Goal: Information Seeking & Learning: Learn about a topic

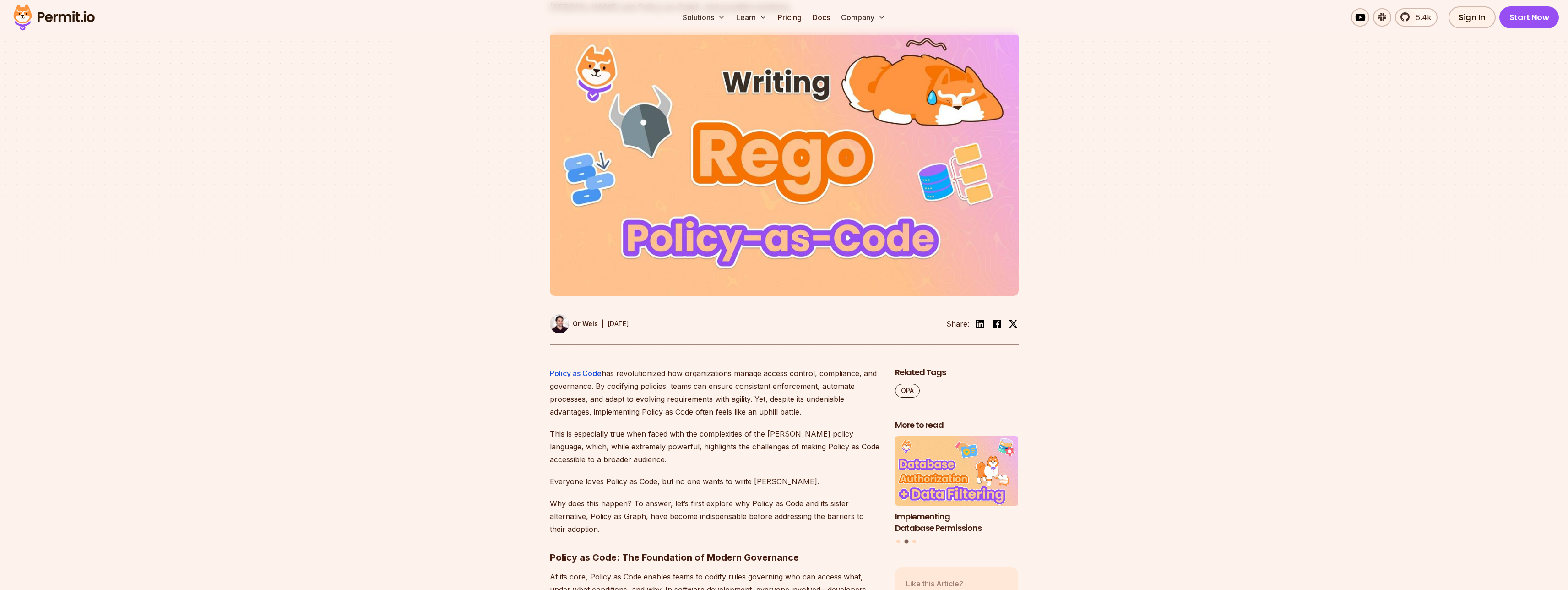
scroll to position [50, 0]
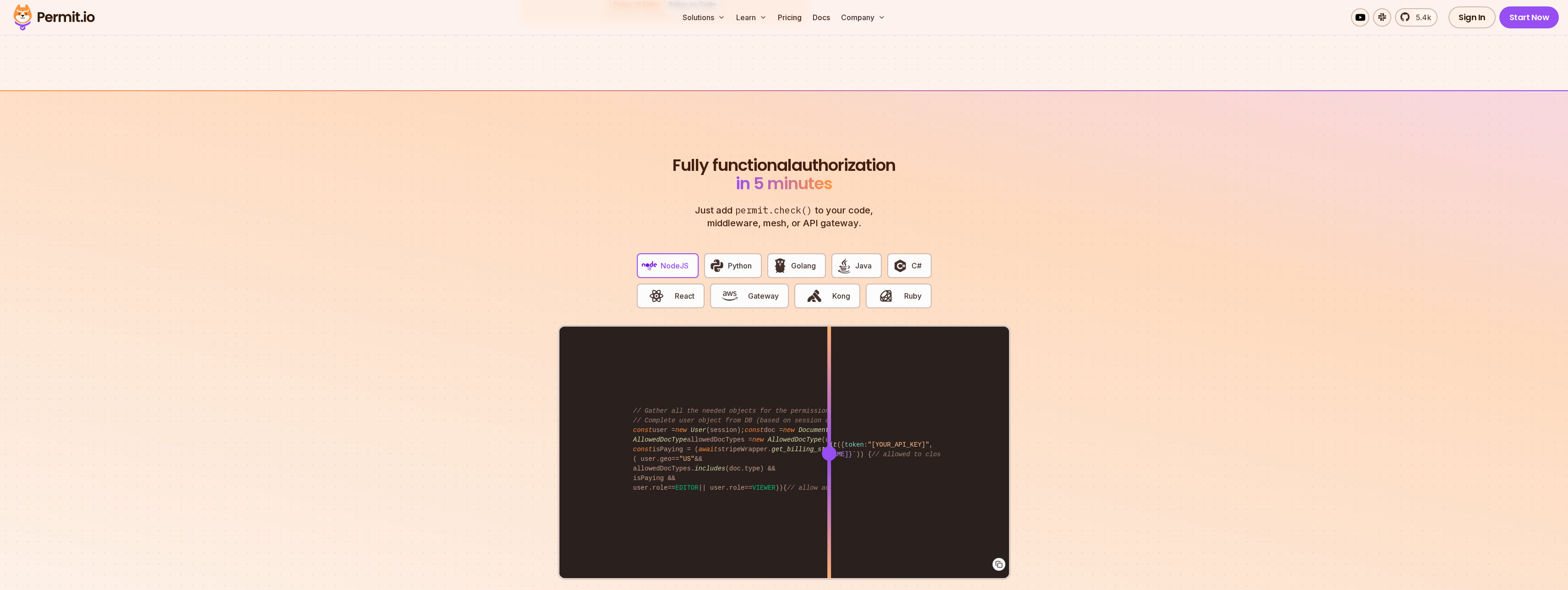
scroll to position [1627, 0]
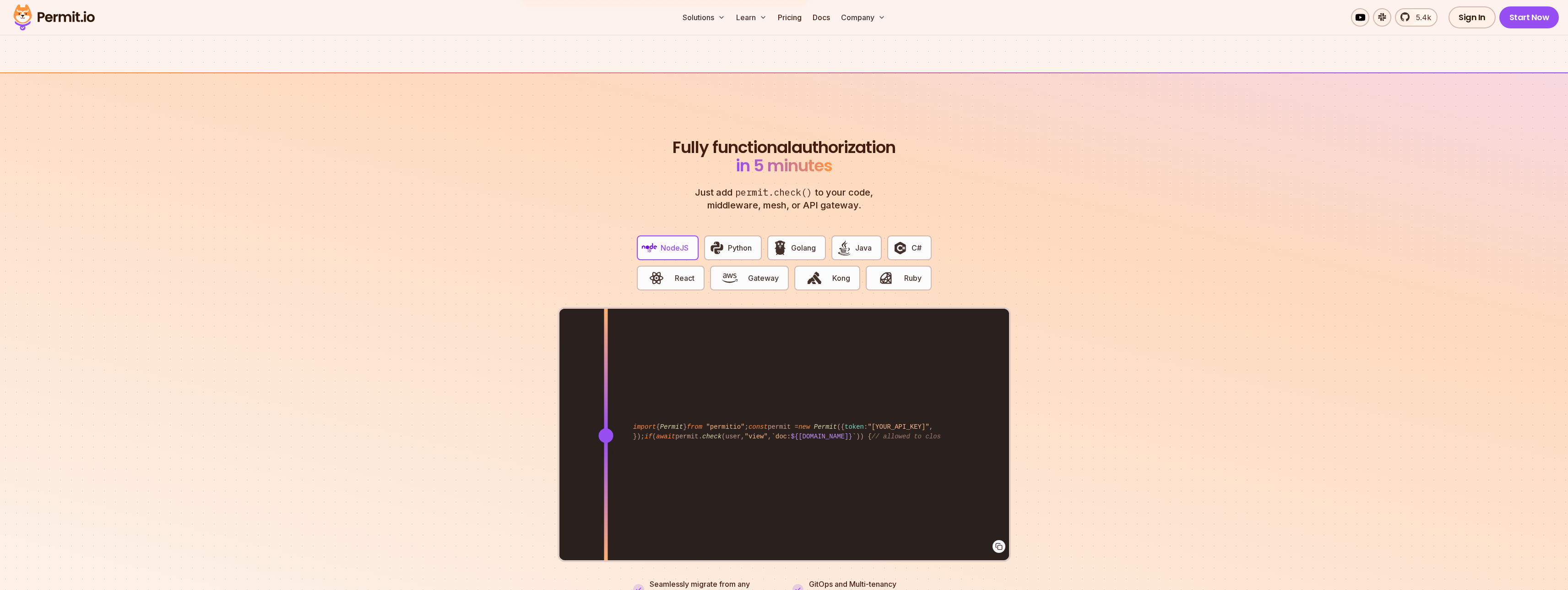
drag, startPoint x: 834, startPoint y: 426, endPoint x: 609, endPoint y: 457, distance: 227.1
click at [607, 457] on div at bounding box center [606, 435] width 4 height 253
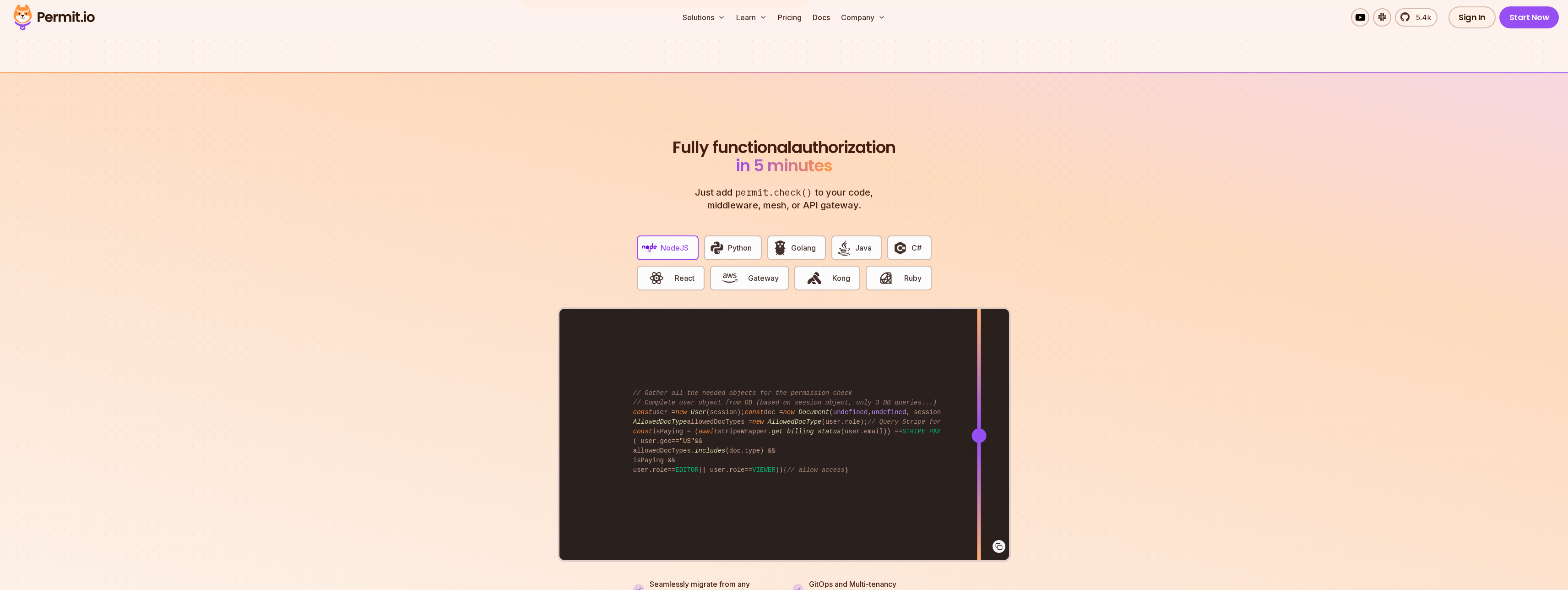
drag, startPoint x: 609, startPoint y: 426, endPoint x: 979, endPoint y: 432, distance: 370.0
click at [979, 432] on div at bounding box center [979, 435] width 4 height 253
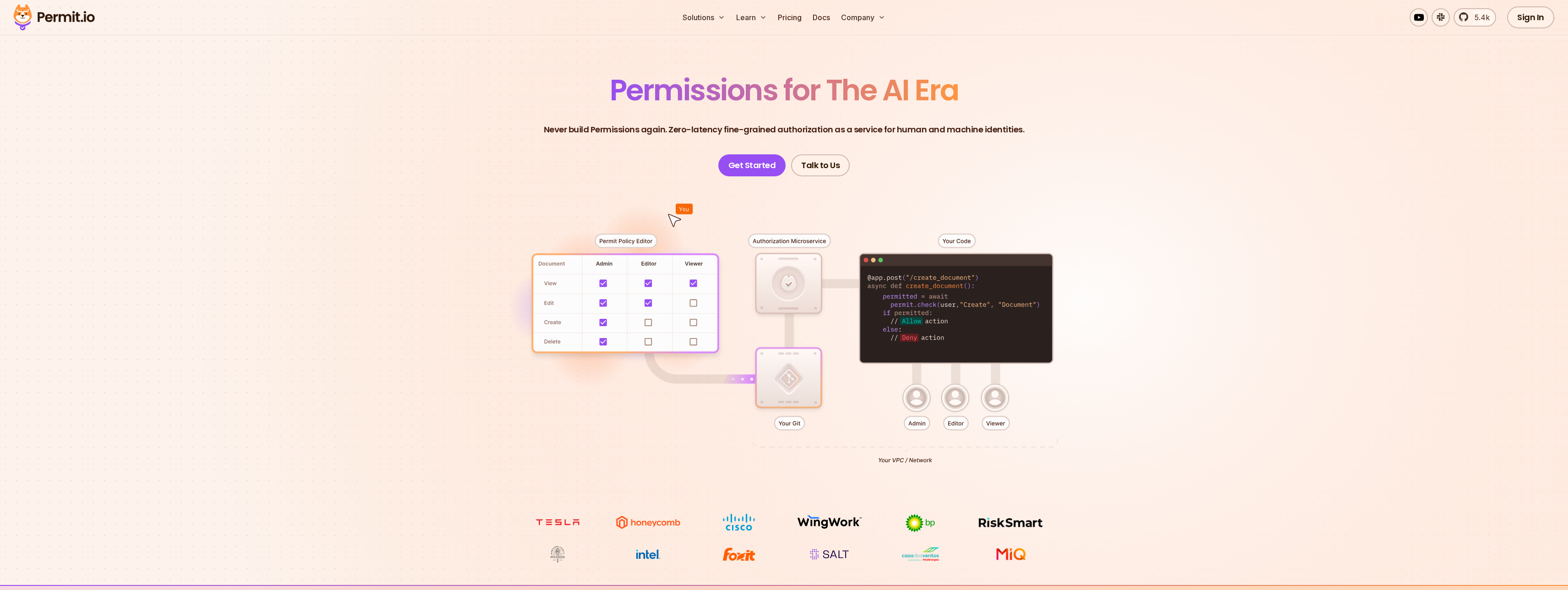
scroll to position [0, 0]
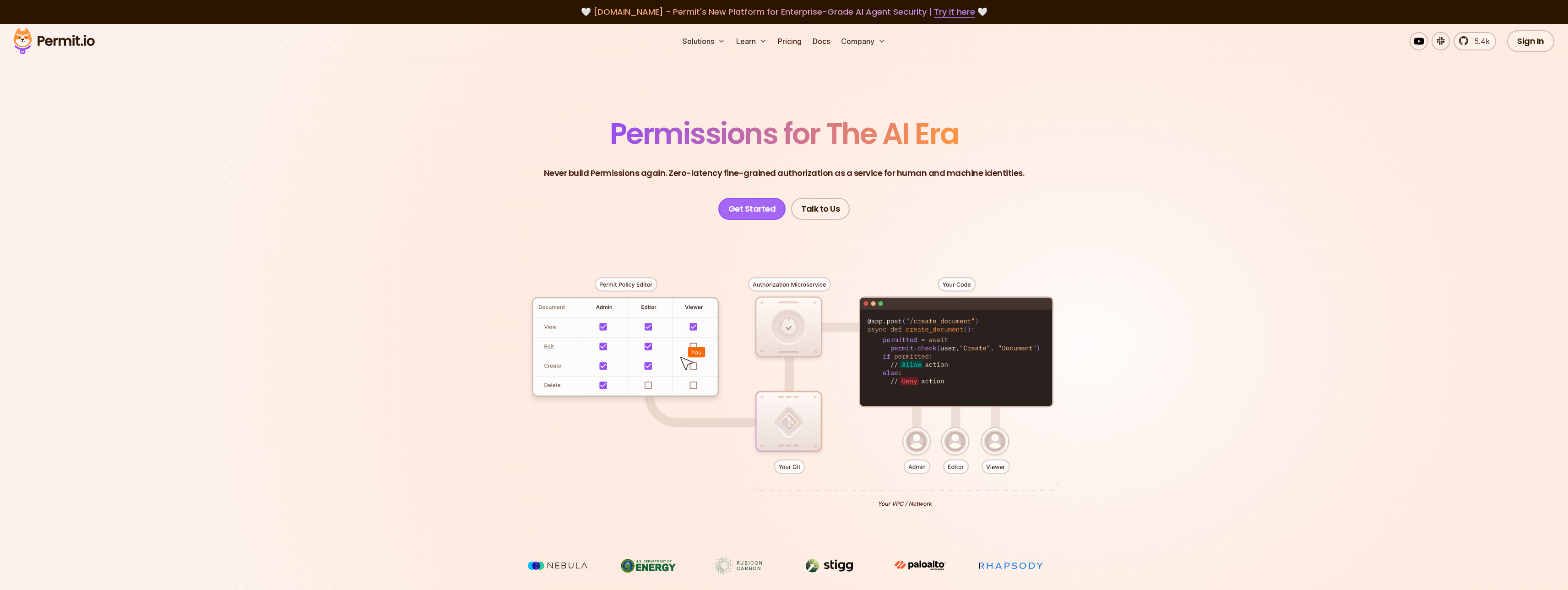
click at [763, 217] on link "Get Started" at bounding box center [752, 209] width 68 height 22
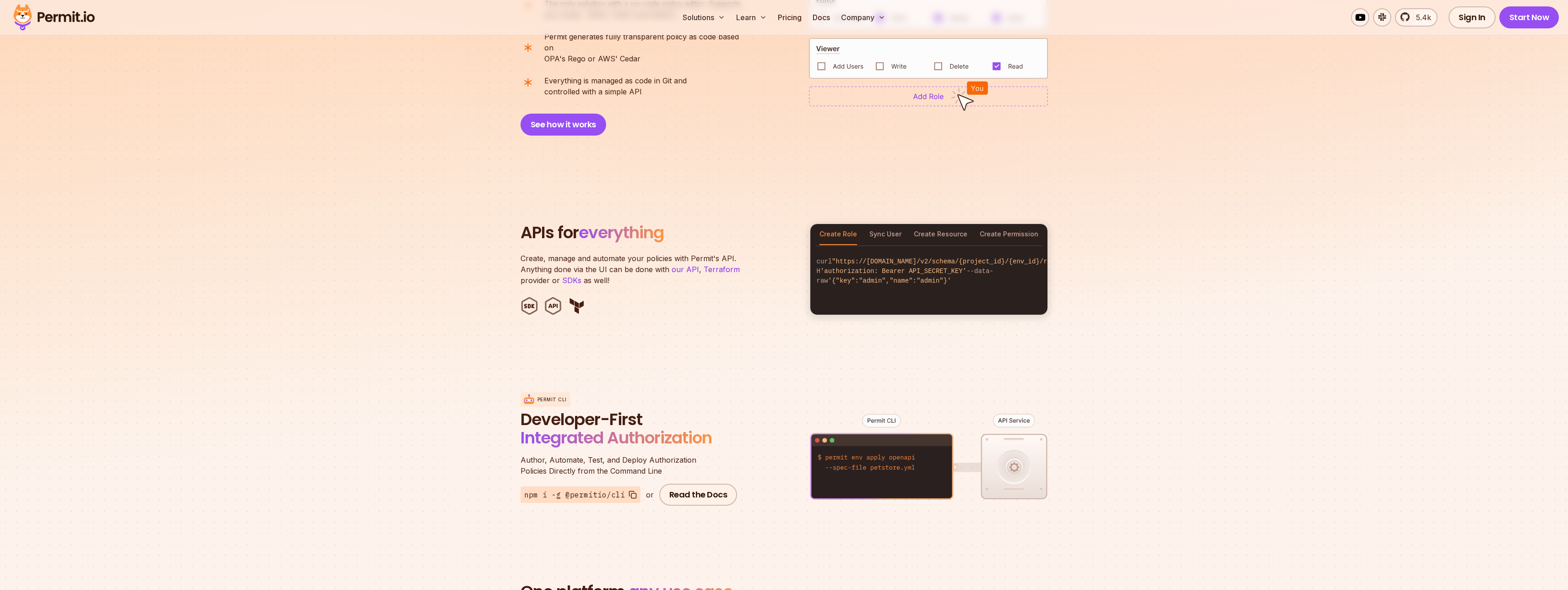
scroll to position [803, 0]
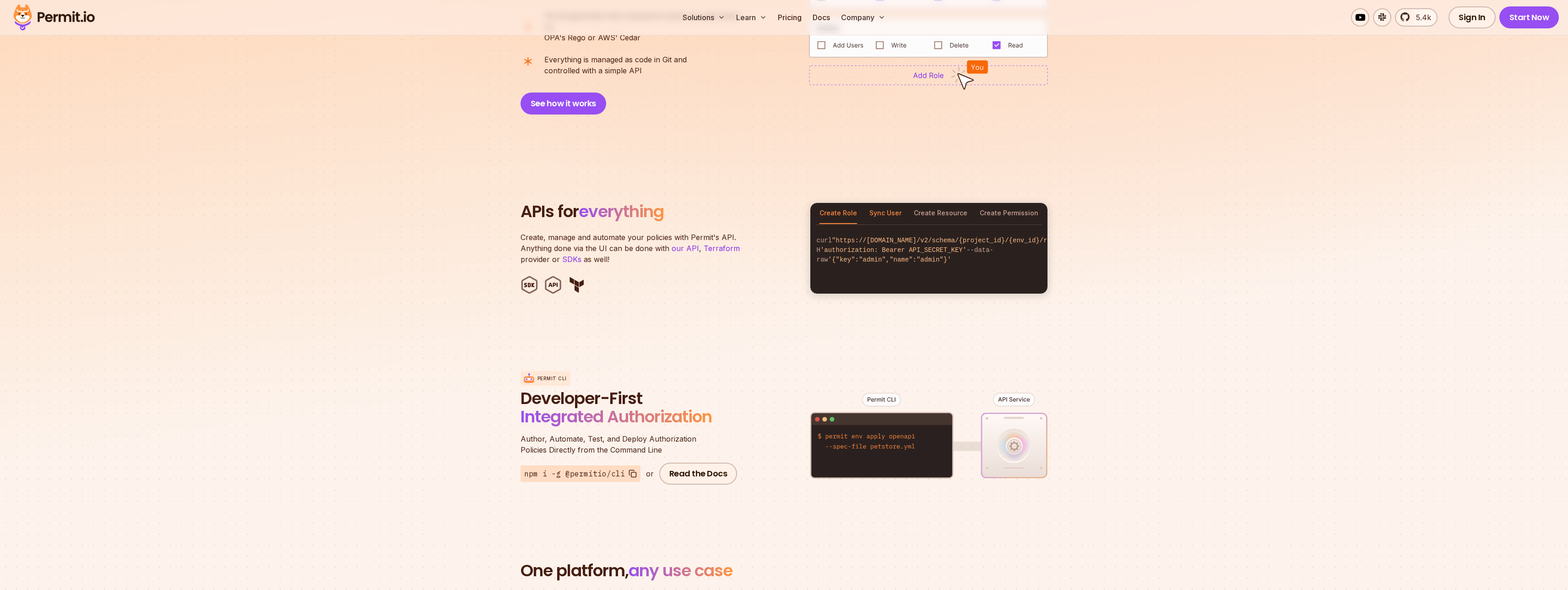
click at [886, 206] on button "Sync User" at bounding box center [885, 213] width 32 height 21
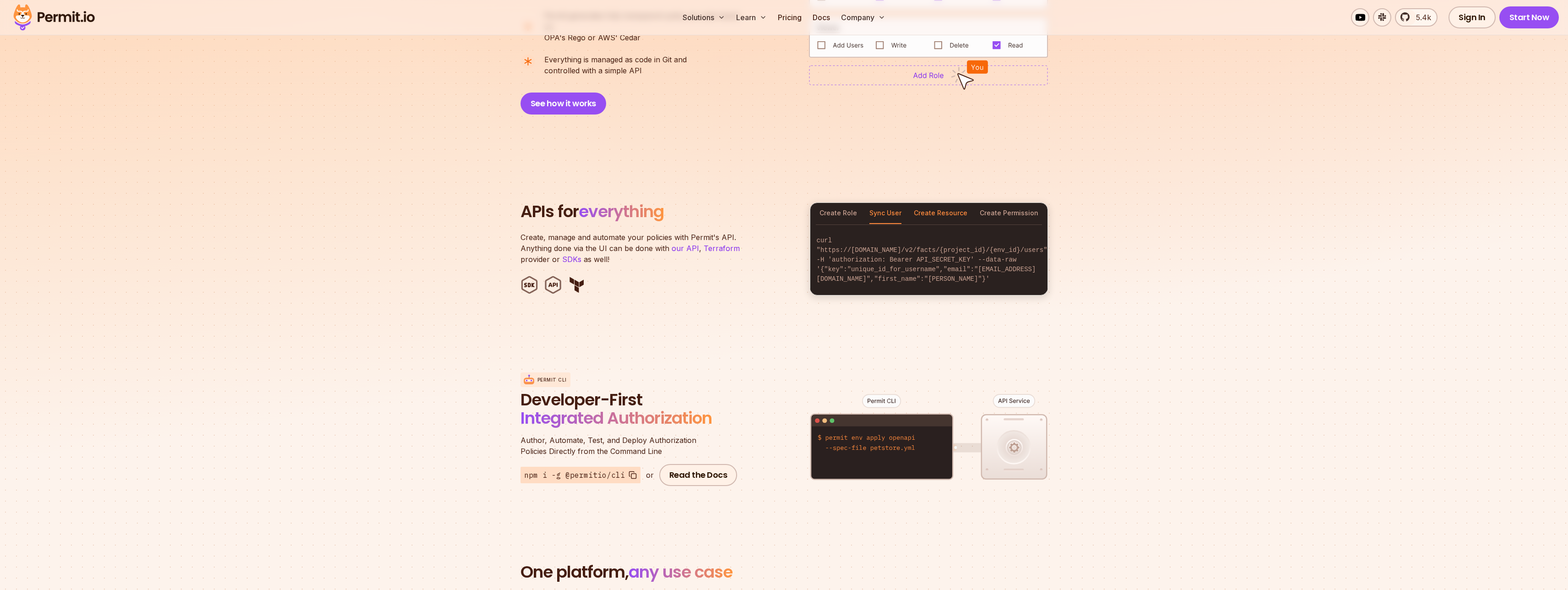
click at [941, 203] on button "Create Resource" at bounding box center [940, 213] width 54 height 21
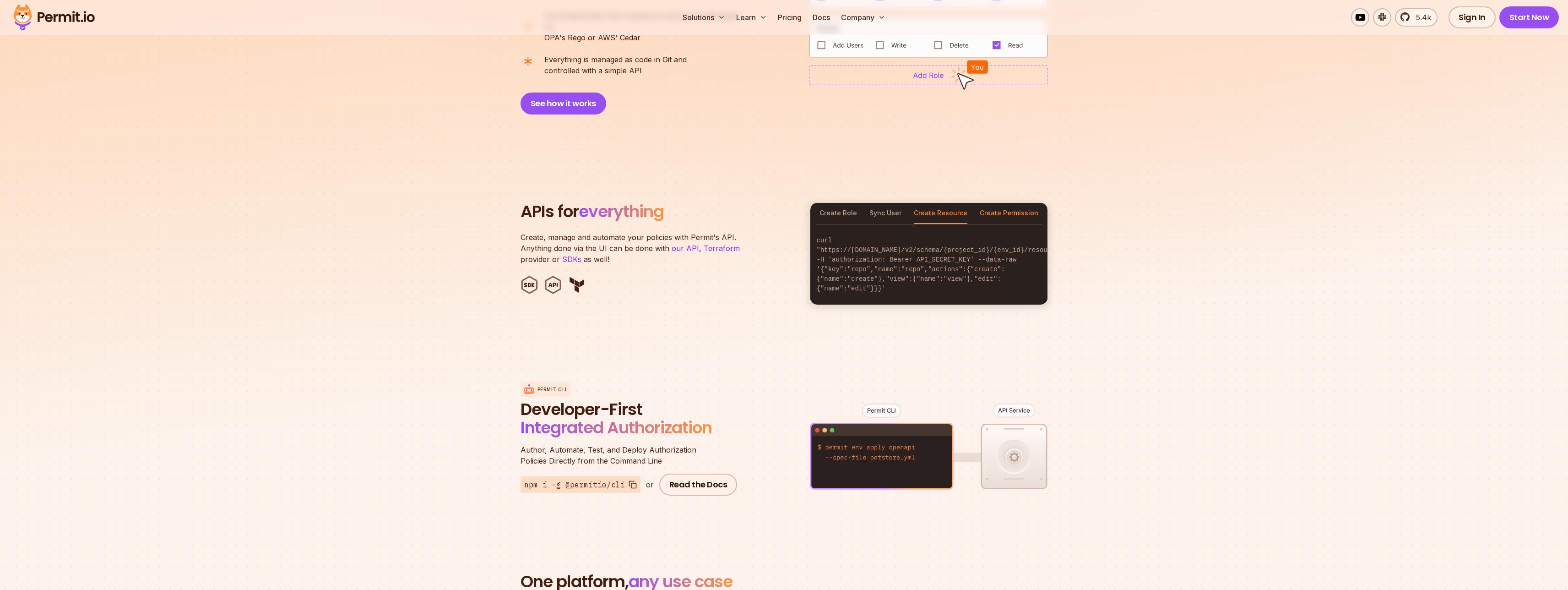
click at [999, 203] on button "Create Permission" at bounding box center [1009, 213] width 58 height 21
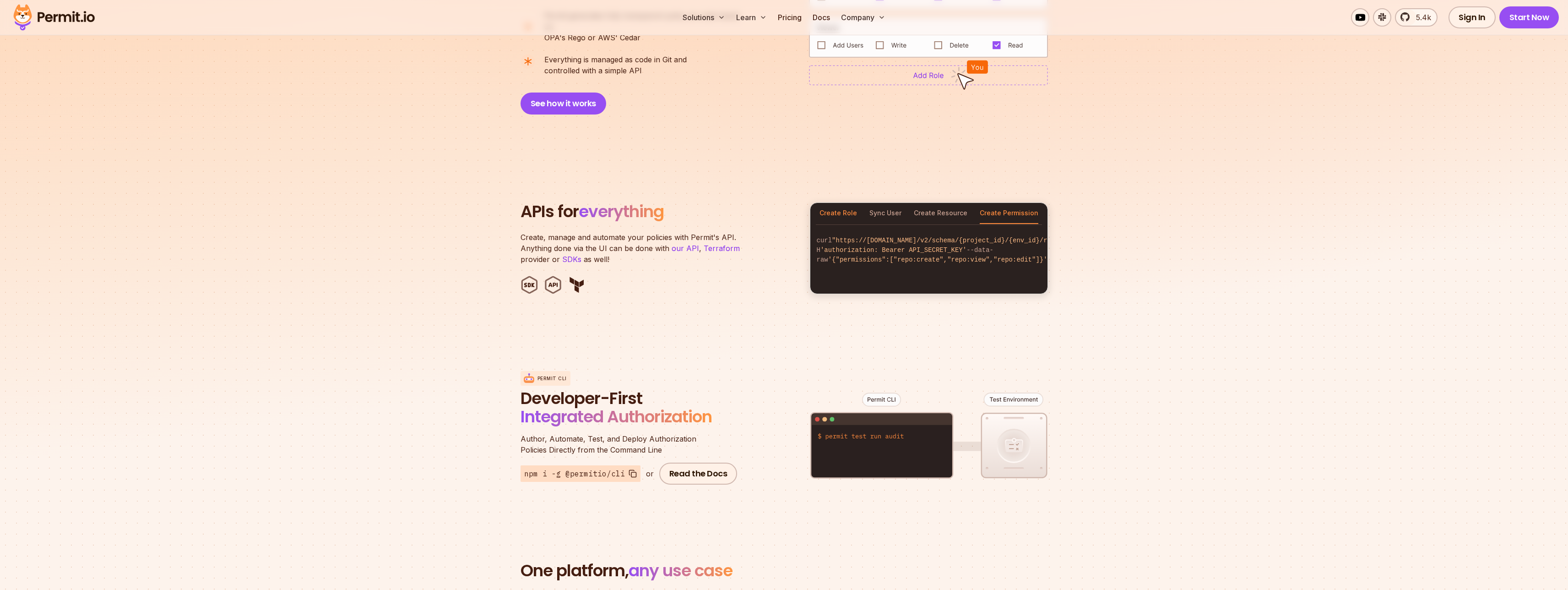
click at [839, 203] on button "Create Role" at bounding box center [838, 213] width 38 height 21
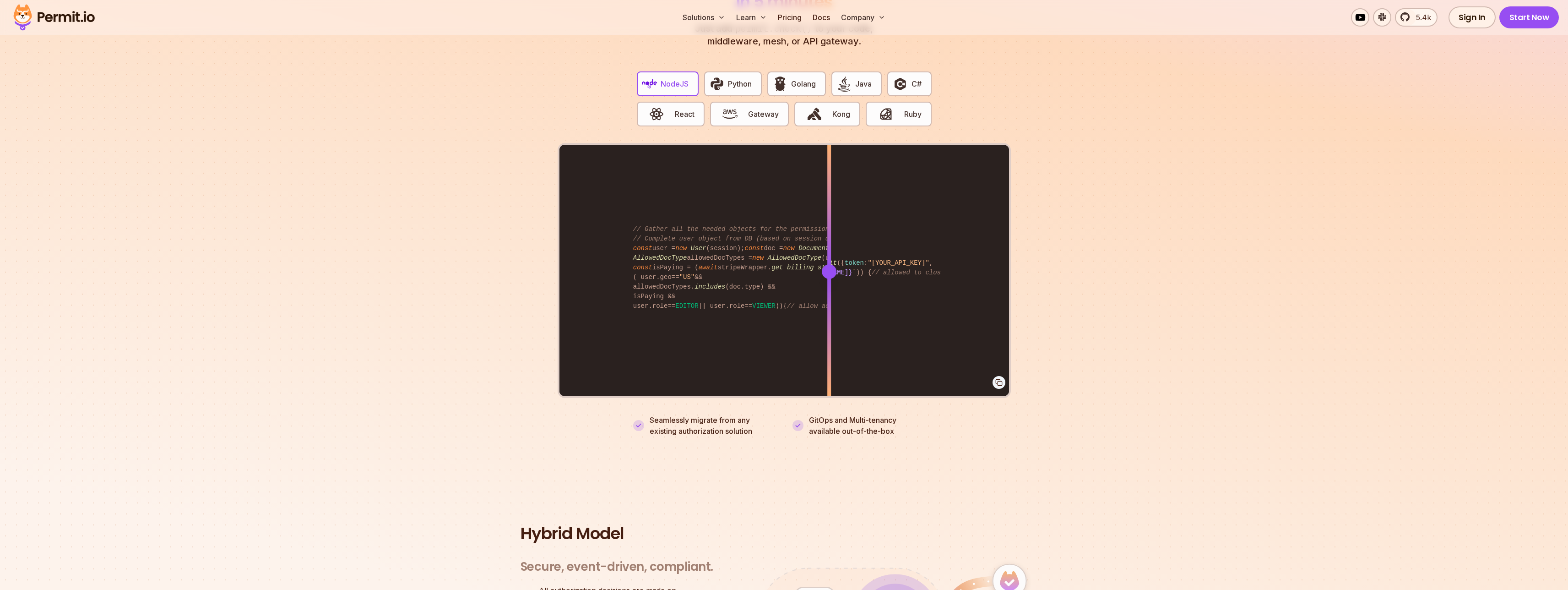
scroll to position [1829, 0]
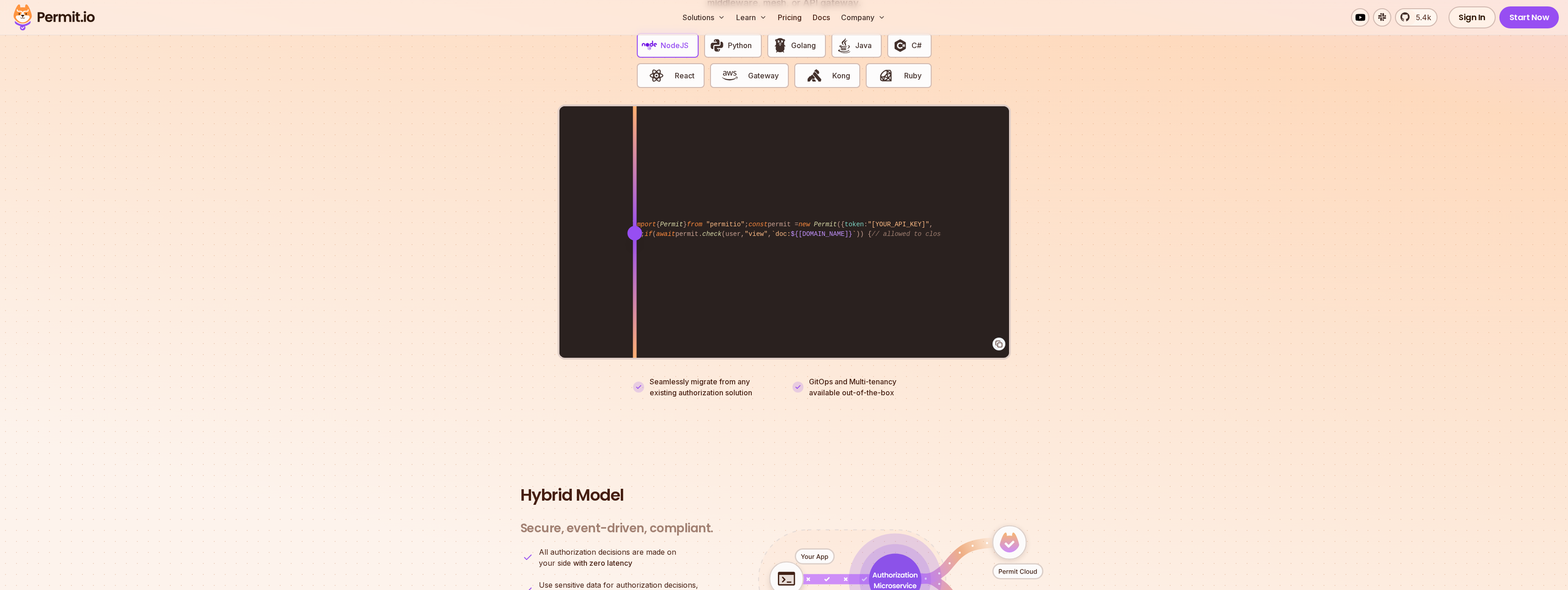
drag, startPoint x: 825, startPoint y: 220, endPoint x: 625, endPoint y: 223, distance: 200.0
click at [627, 226] on div at bounding box center [634, 233] width 15 height 15
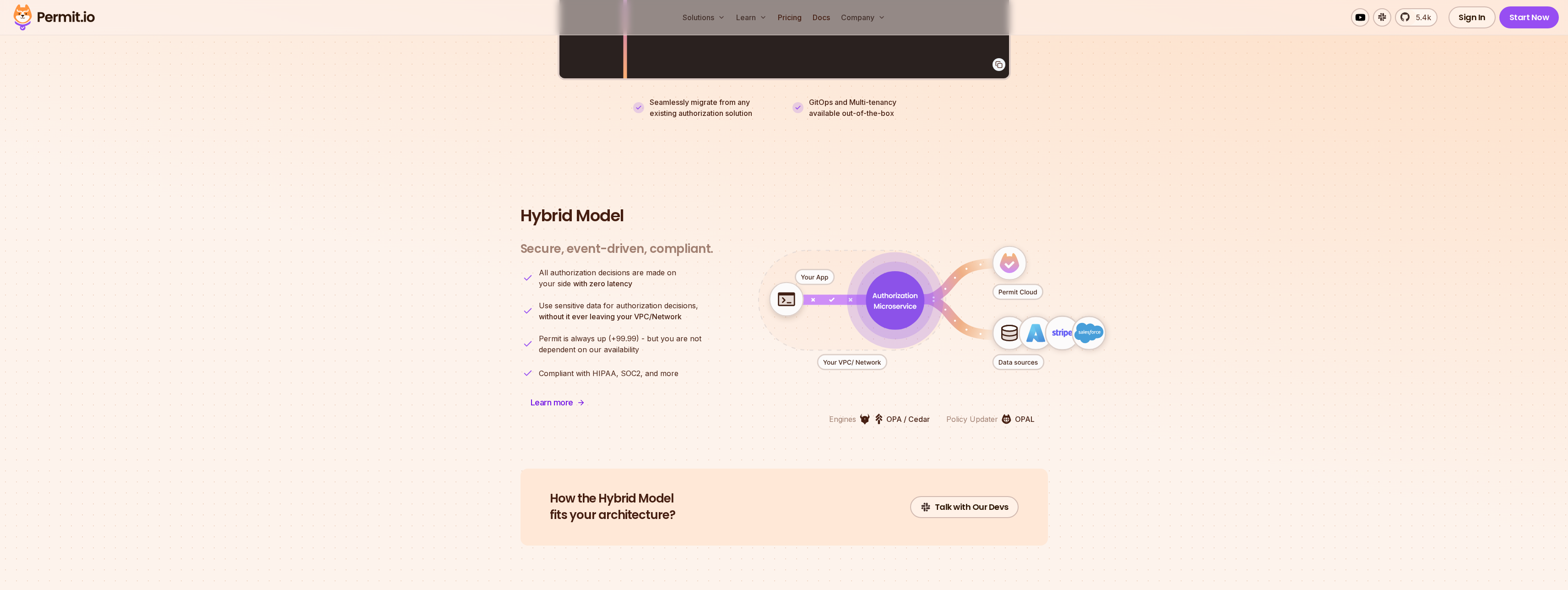
scroll to position [2118, 0]
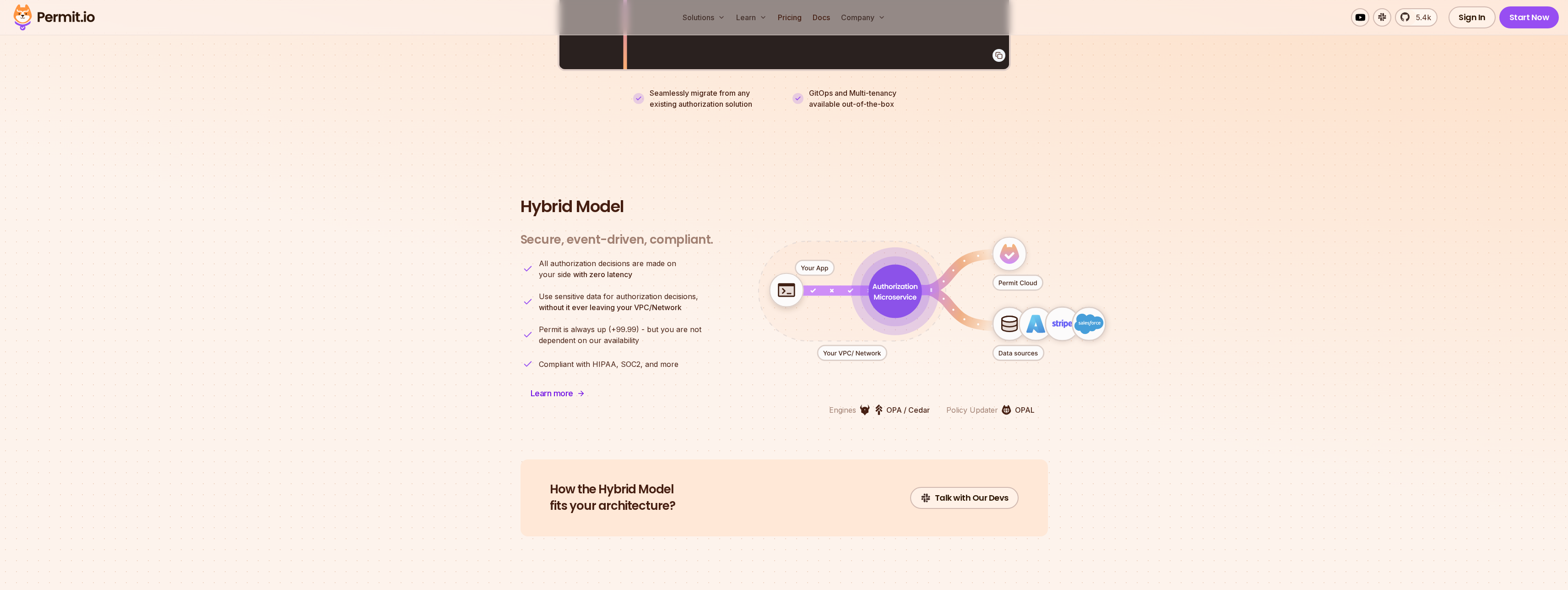
click at [889, 404] on p "OPA / Cedar" at bounding box center [908, 410] width 43 height 11
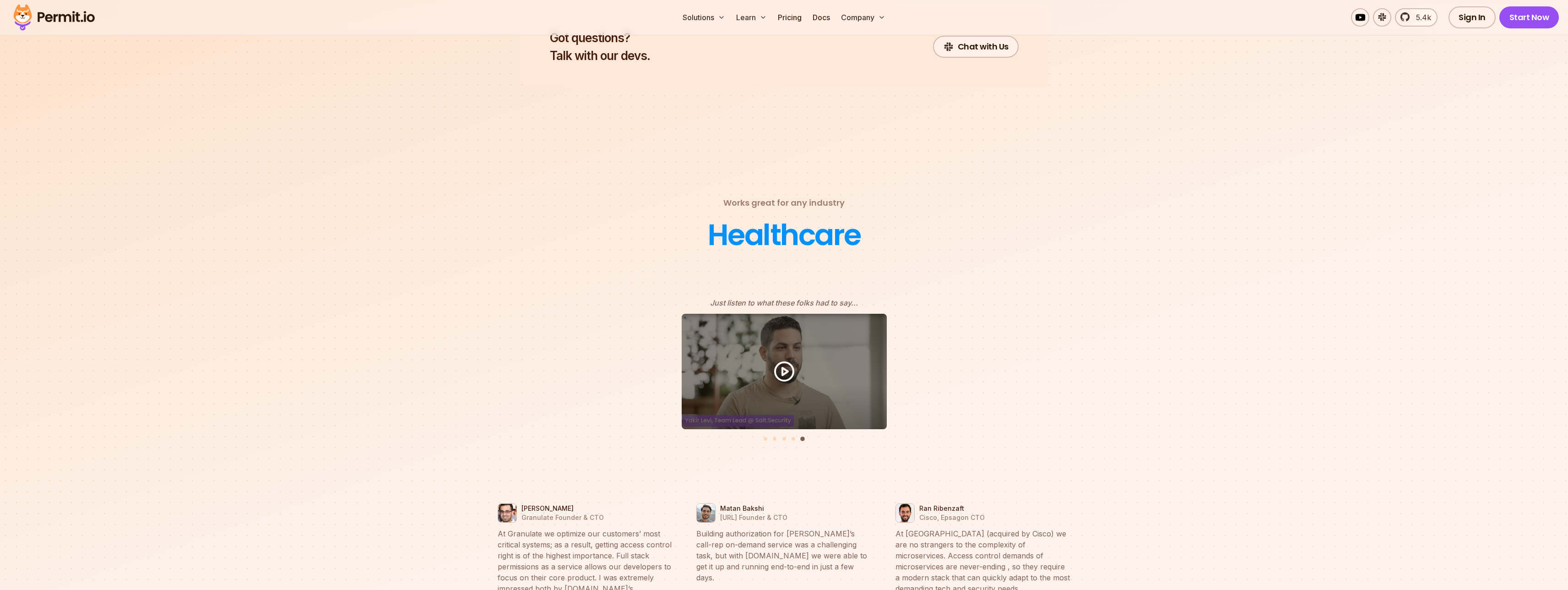
scroll to position [3840, 0]
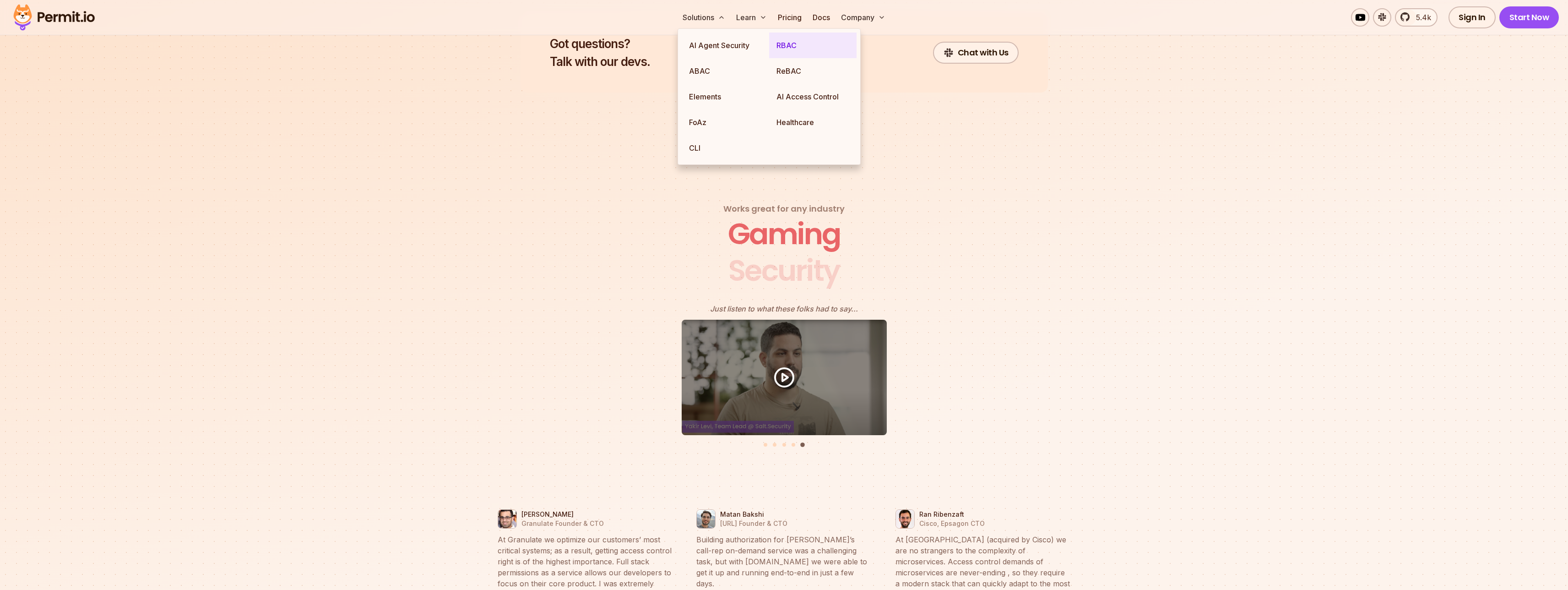
click at [812, 52] on link "RBAC" at bounding box center [813, 45] width 88 height 26
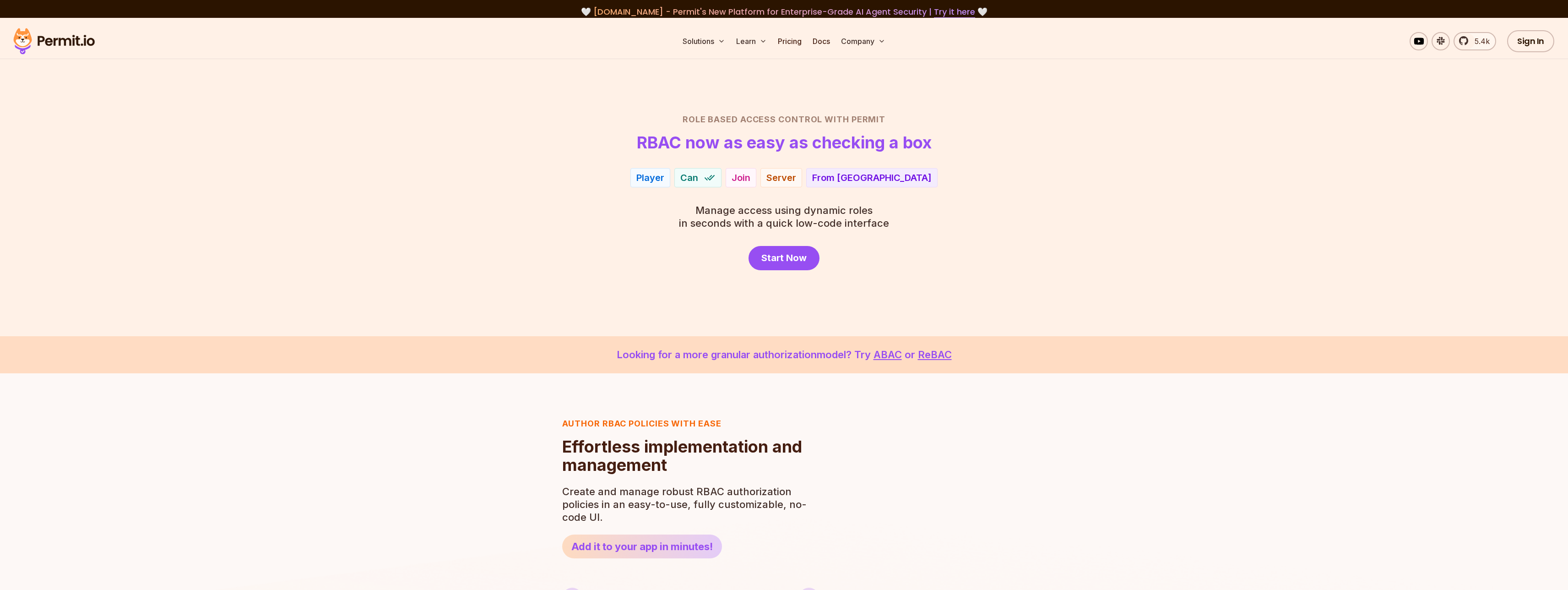
click at [737, 261] on div "Start Now" at bounding box center [784, 258] width 641 height 24
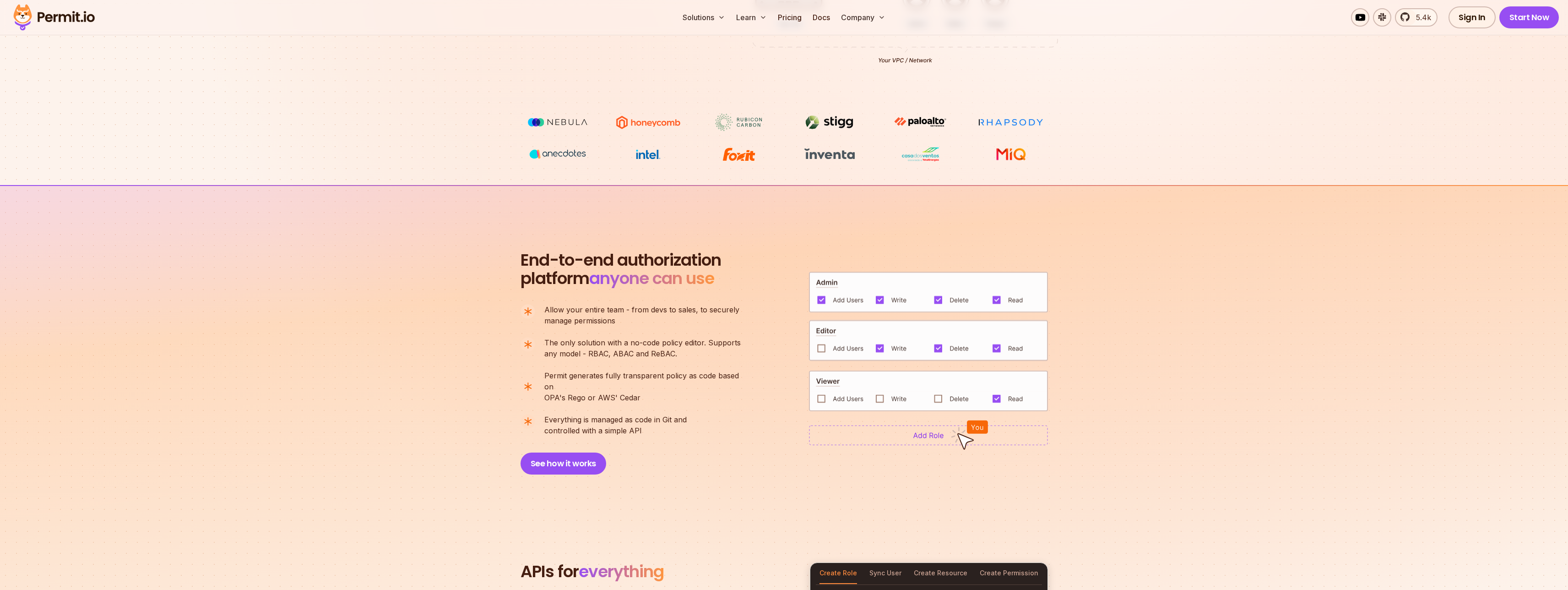
scroll to position [443, 0]
